Goal: Check status: Check status

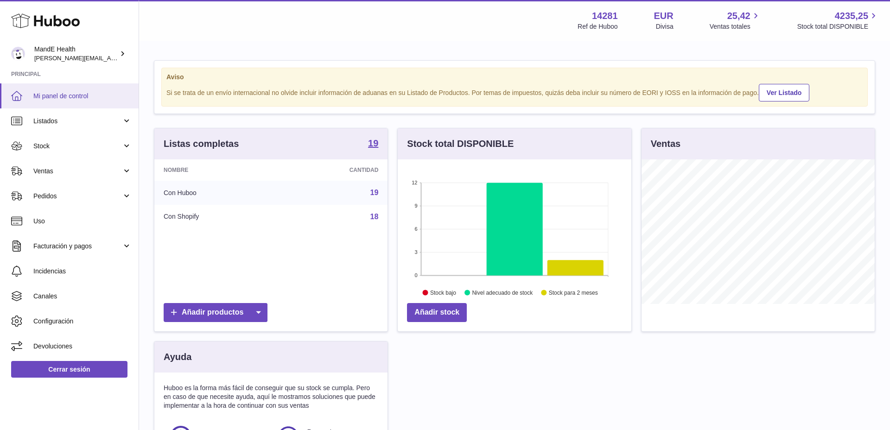
scroll to position [145, 234]
click at [51, 54] on span "[PERSON_NAME][EMAIL_ADDRESS][PERSON_NAME][DOMAIN_NAME]" at bounding box center [134, 57] width 201 height 7
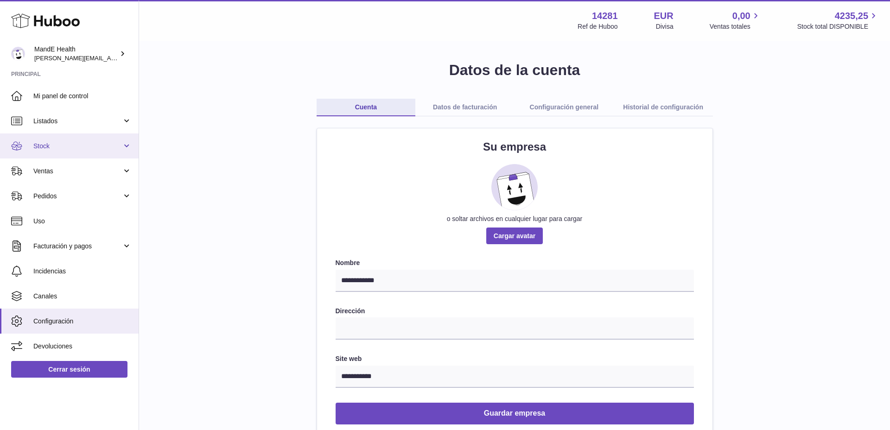
click at [51, 136] on link "Stock" at bounding box center [69, 145] width 139 height 25
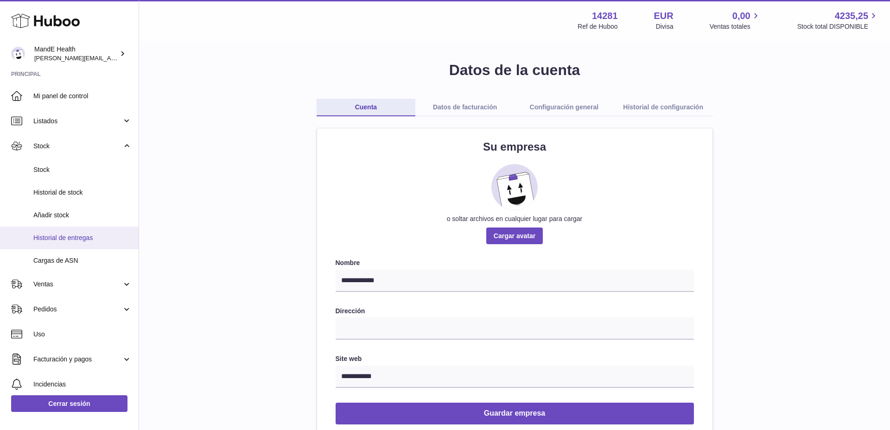
click at [61, 236] on span "Historial de entregas" at bounding box center [82, 238] width 98 height 9
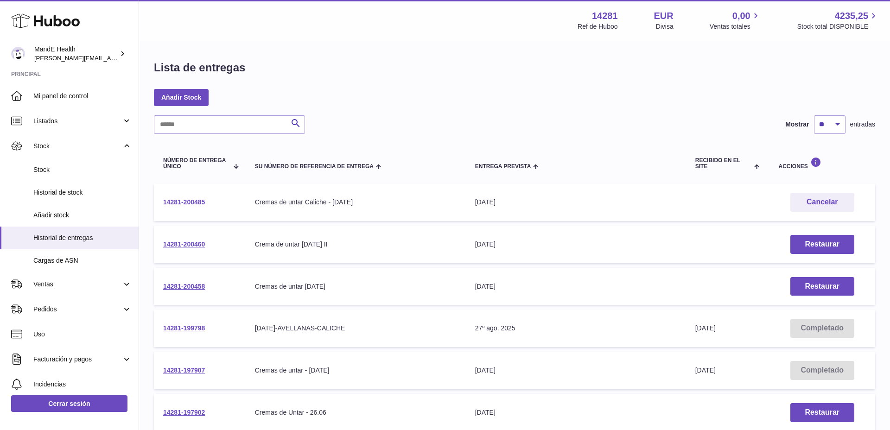
click at [180, 202] on link "14281-200485" at bounding box center [184, 201] width 42 height 7
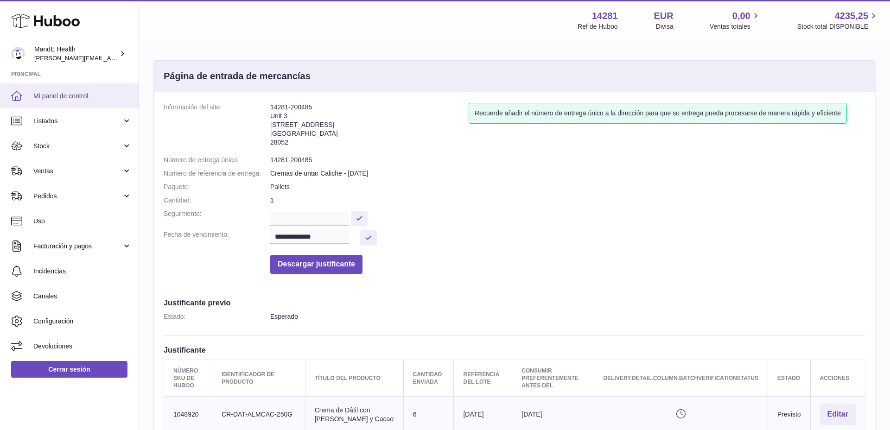
click at [49, 93] on span "Mi panel de control" at bounding box center [82, 96] width 98 height 9
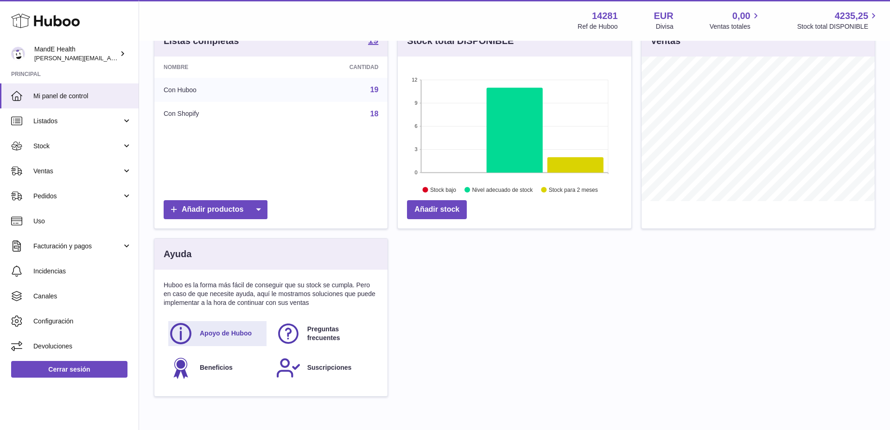
scroll to position [152, 0]
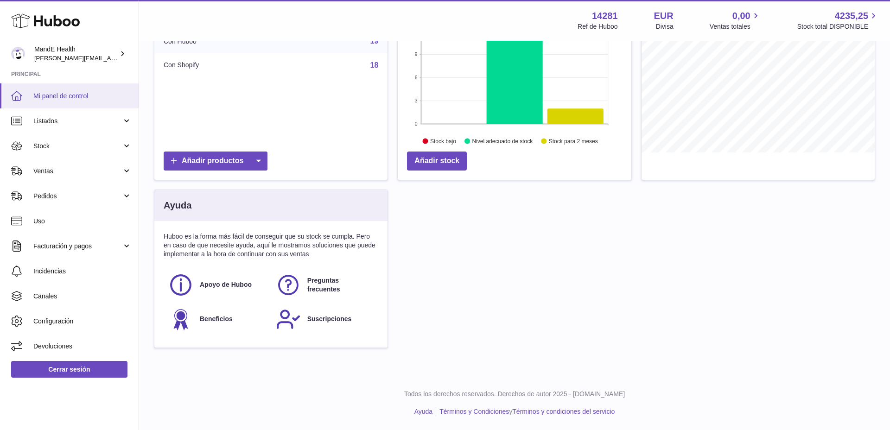
click at [80, 98] on span "Mi panel de control" at bounding box center [82, 96] width 98 height 9
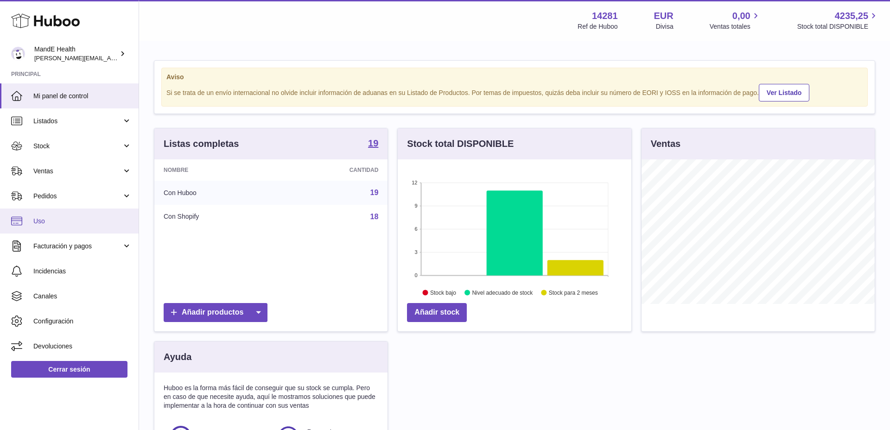
scroll to position [145, 234]
click at [53, 209] on link "Uso" at bounding box center [69, 221] width 139 height 25
click at [53, 202] on link "Pedidos" at bounding box center [69, 196] width 139 height 25
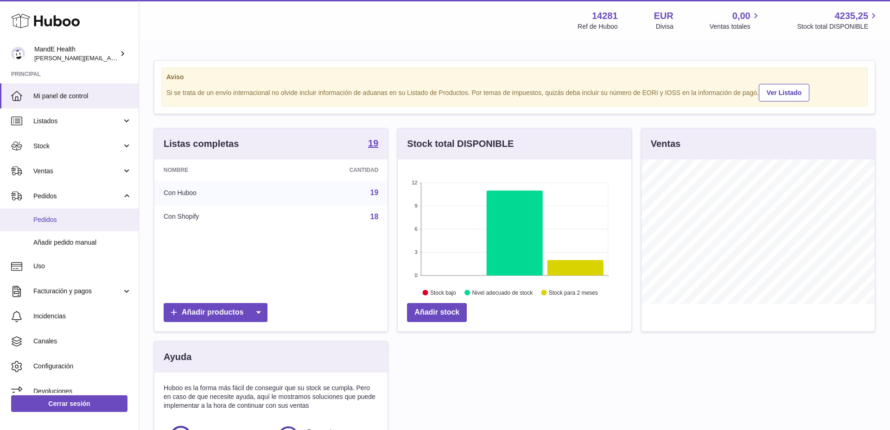
click at [57, 214] on link "Pedidos" at bounding box center [69, 220] width 139 height 23
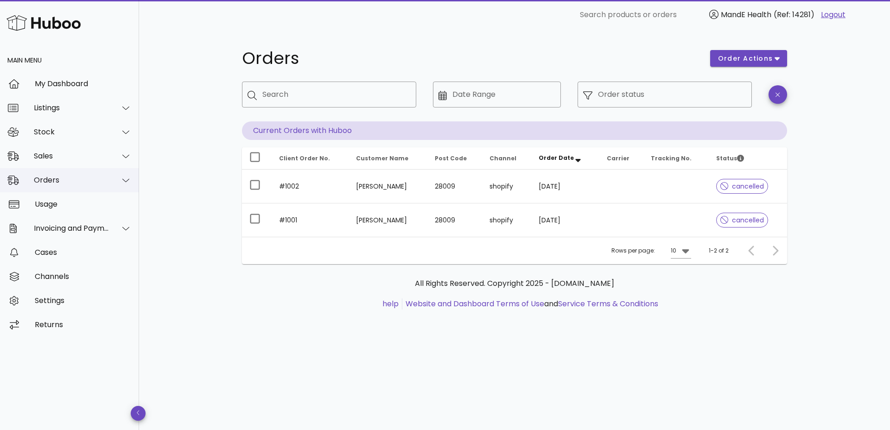
click at [62, 184] on div "Orders" at bounding box center [72, 180] width 76 height 9
click at [65, 163] on div "Sales" at bounding box center [69, 156] width 139 height 24
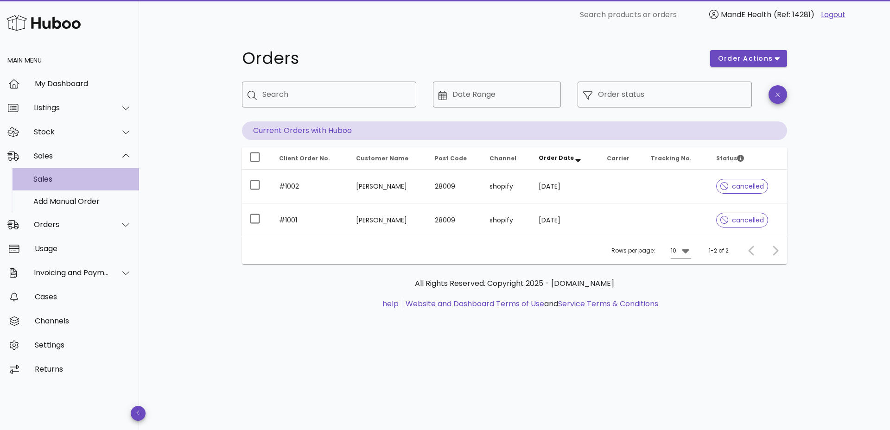
click at [68, 177] on div "Sales" at bounding box center [82, 179] width 98 height 9
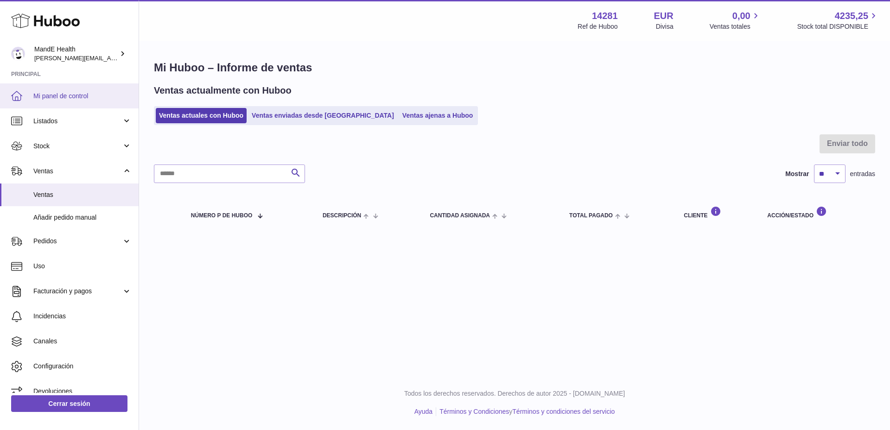
click at [56, 89] on link "Mi panel de control" at bounding box center [69, 95] width 139 height 25
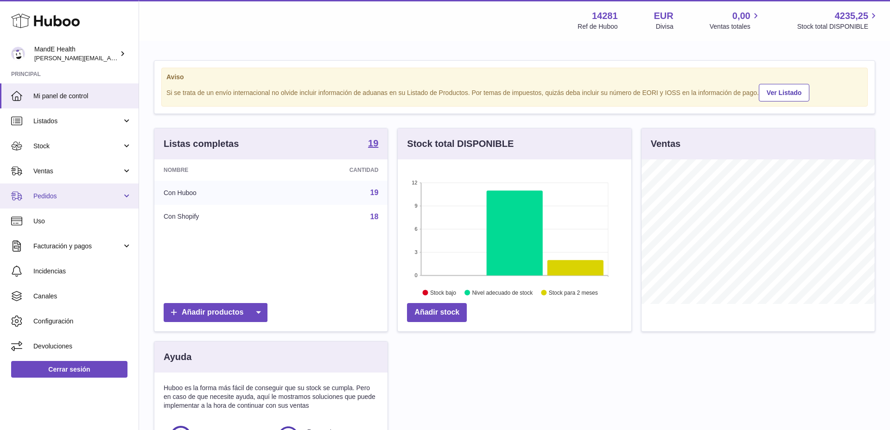
scroll to position [145, 234]
click at [67, 190] on link "Pedidos" at bounding box center [69, 196] width 139 height 25
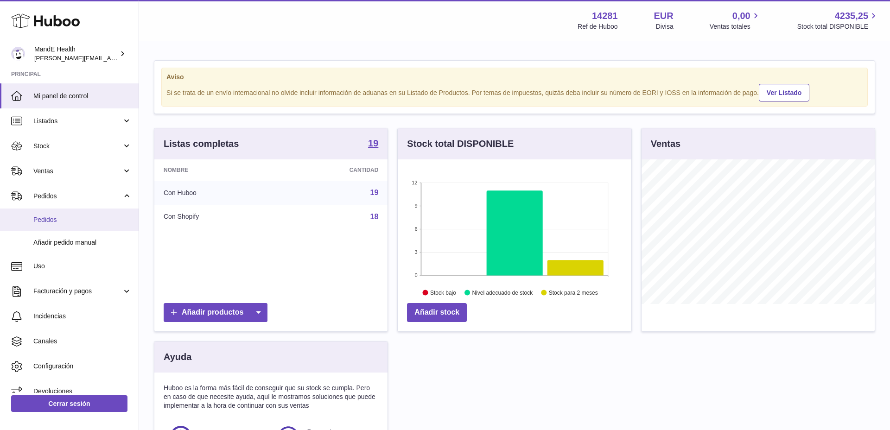
click at [53, 222] on span "Pedidos" at bounding box center [82, 220] width 98 height 9
